Goal: Information Seeking & Learning: Learn about a topic

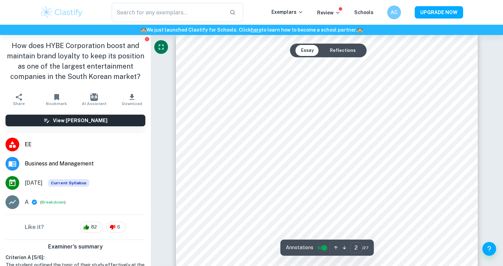
scroll to position [488, 0]
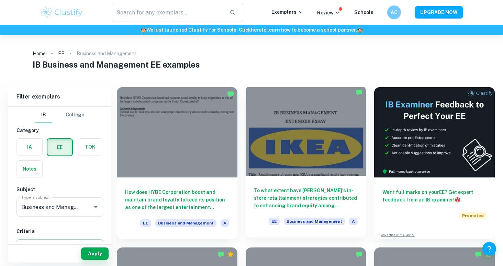
click at [356, 165] on div at bounding box center [306, 131] width 121 height 90
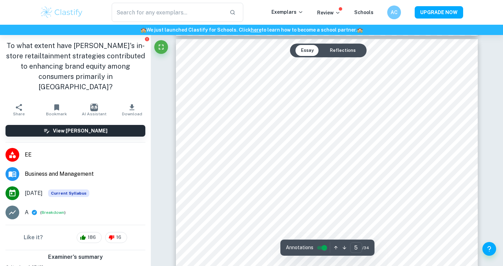
scroll to position [1819, 0]
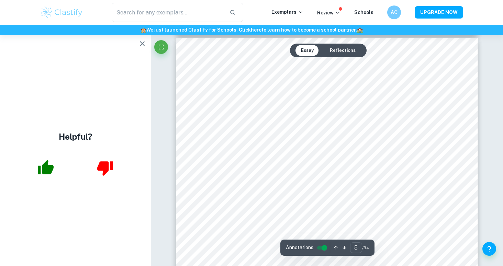
click at [148, 42] on button "button" at bounding box center [142, 44] width 14 height 14
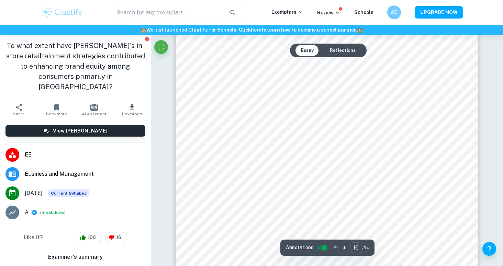
scroll to position [6704, 0]
type input "18"
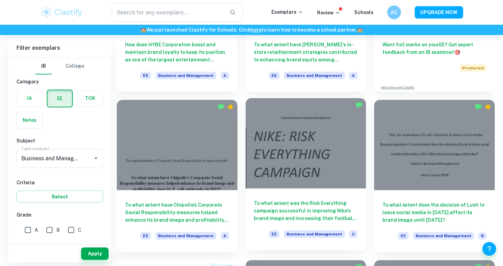
scroll to position [169, 0]
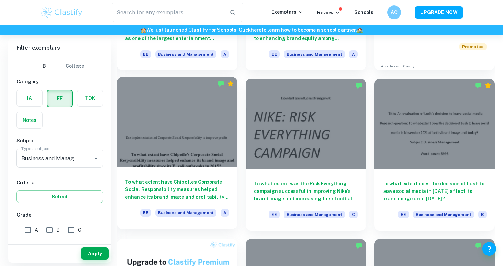
click at [189, 175] on div "To what extent have Chipotle’s Corporate Social Responsibility measures helped …" at bounding box center [177, 198] width 121 height 62
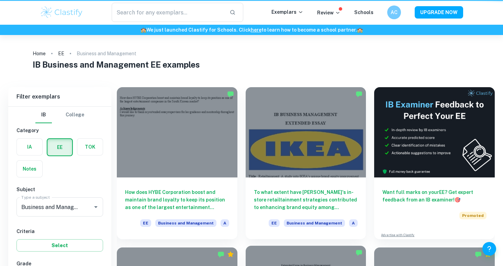
scroll to position [169, 0]
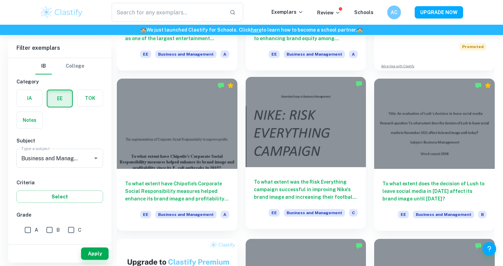
click at [310, 190] on h6 "To what extent was the Risk Everything campaign successful in improving Nike's …" at bounding box center [306, 189] width 104 height 23
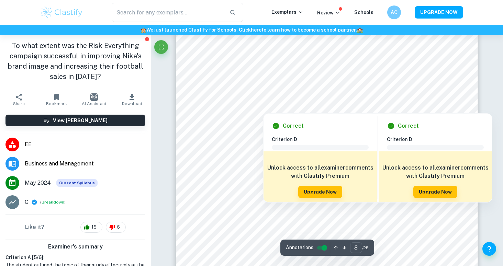
scroll to position [3015, 0]
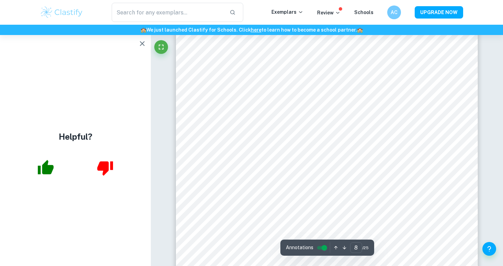
click at [144, 44] on icon "button" at bounding box center [142, 44] width 8 height 8
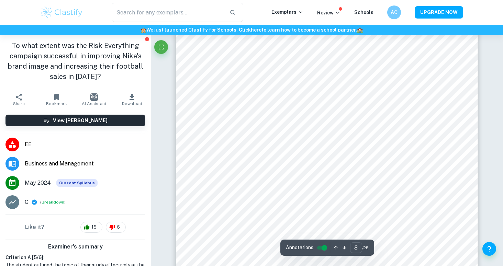
scroll to position [3006, 0]
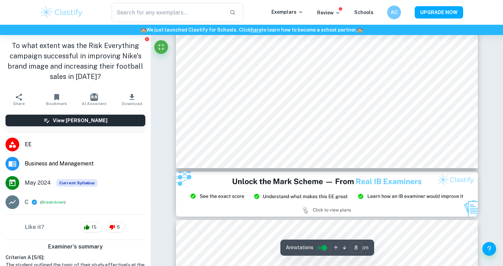
type input "9"
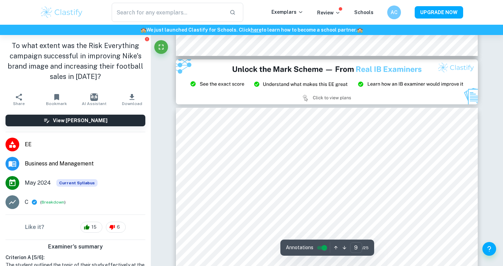
scroll to position [3230, 0]
